Goal: Task Accomplishment & Management: Manage account settings

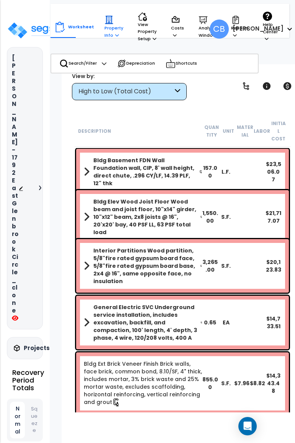
click at [105, 33] on p "Property Info" at bounding box center [113, 26] width 19 height 23
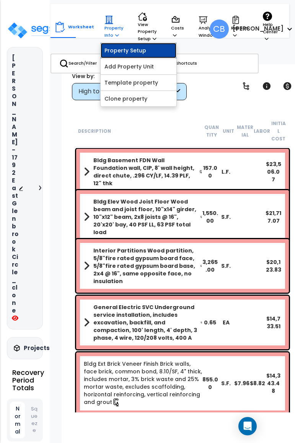
click at [116, 49] on link "Property Setup" at bounding box center [139, 50] width 76 height 15
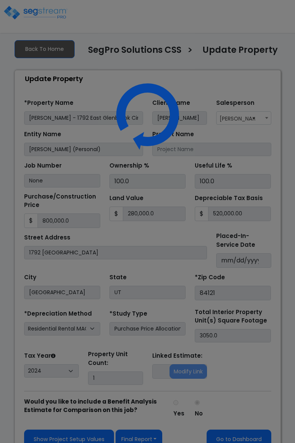
select select "2024"
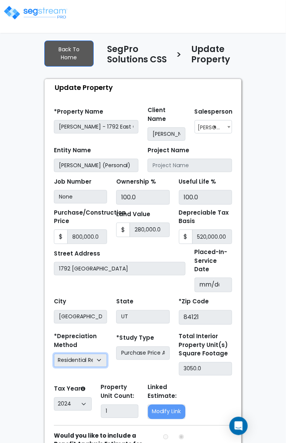
click at [81, 354] on select "Commercial MACRS (GDS) Residential Rental MACRS (GDS) Commercial MACRS (GDS) QIP" at bounding box center [80, 360] width 53 height 13
